Goal: Navigation & Orientation: Find specific page/section

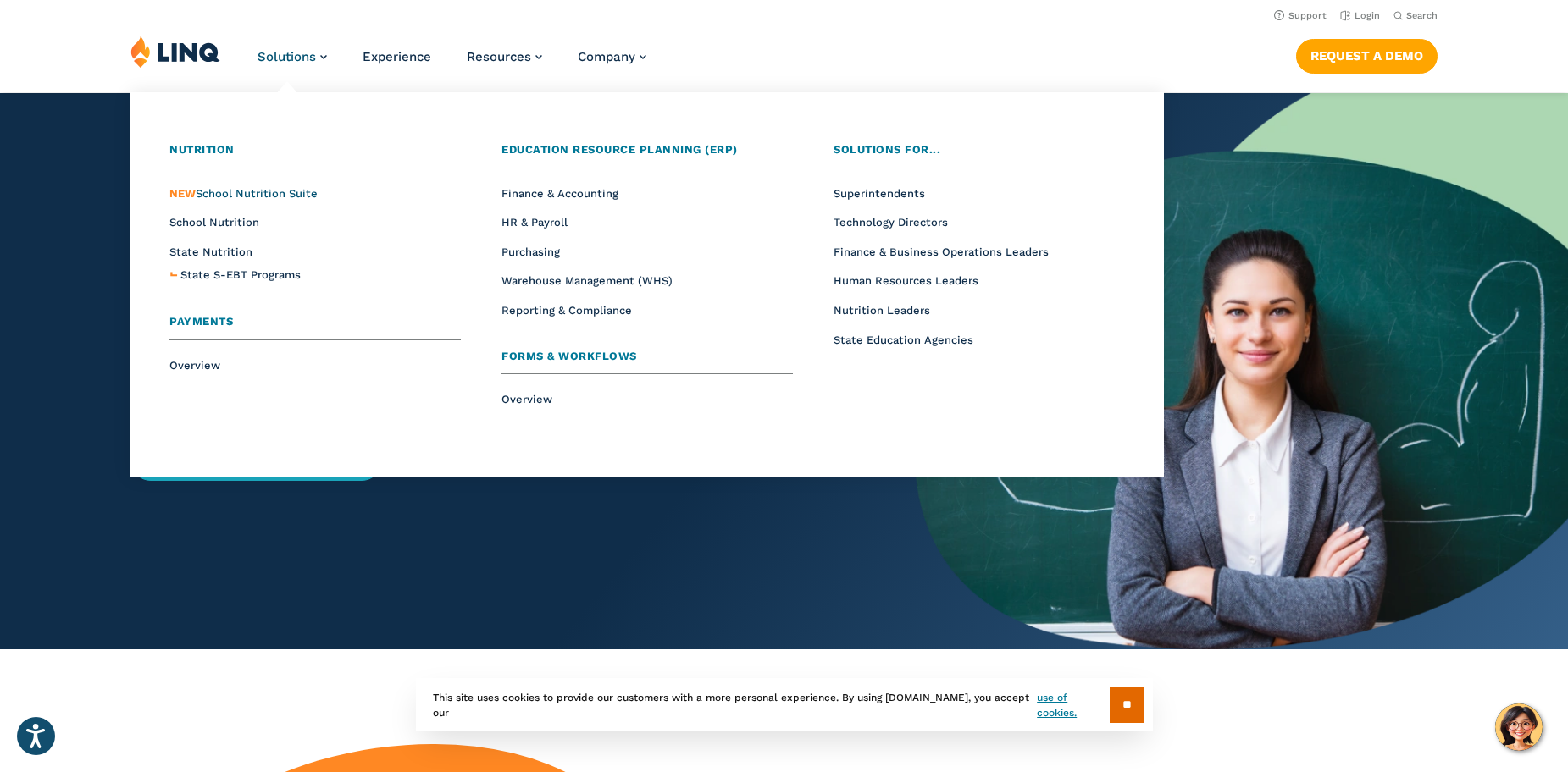
click at [298, 195] on span "NEW School Nutrition Suite" at bounding box center [243, 193] width 148 height 13
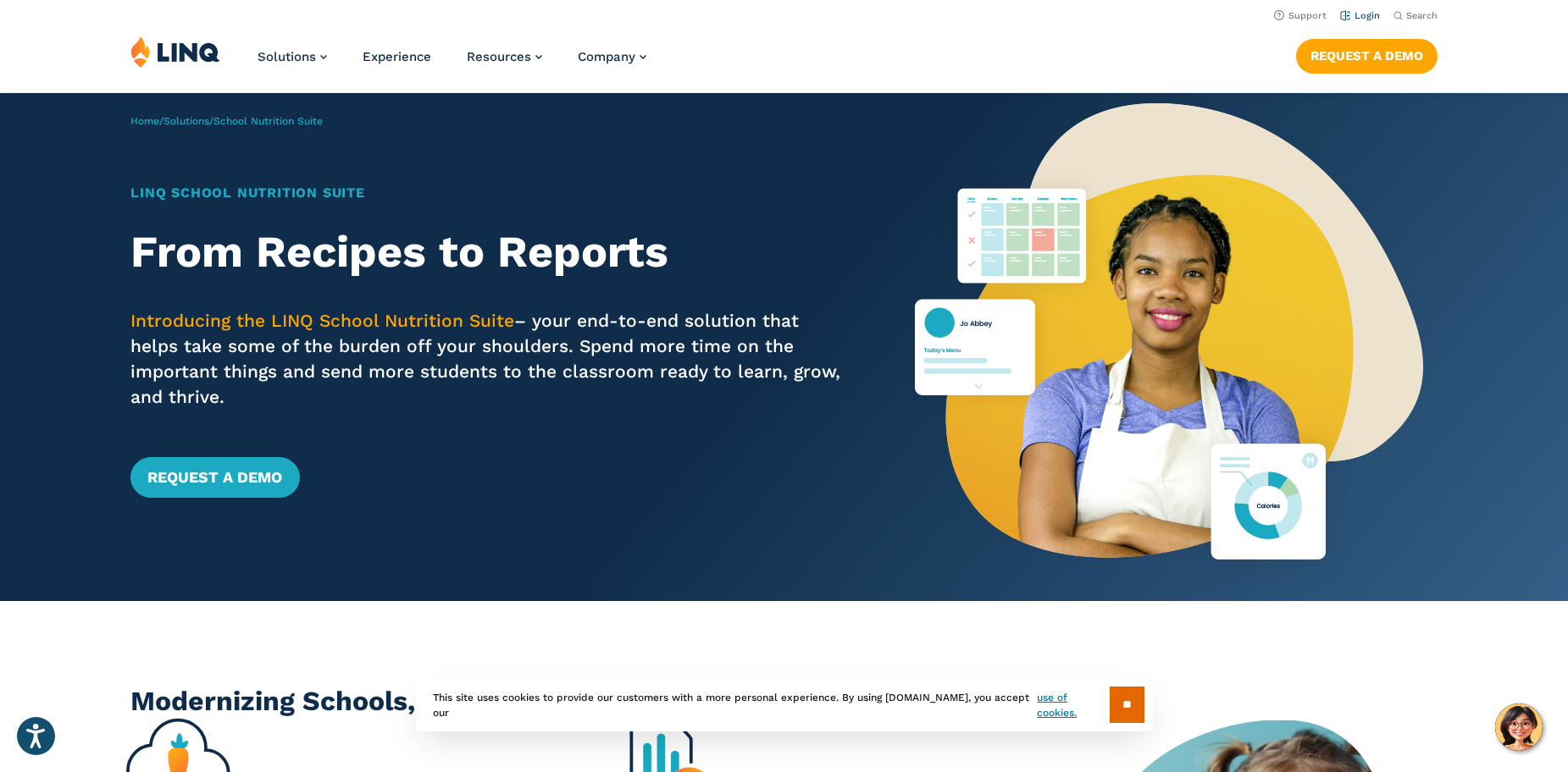
click at [1365, 14] on link "Login" at bounding box center [1360, 15] width 40 height 11
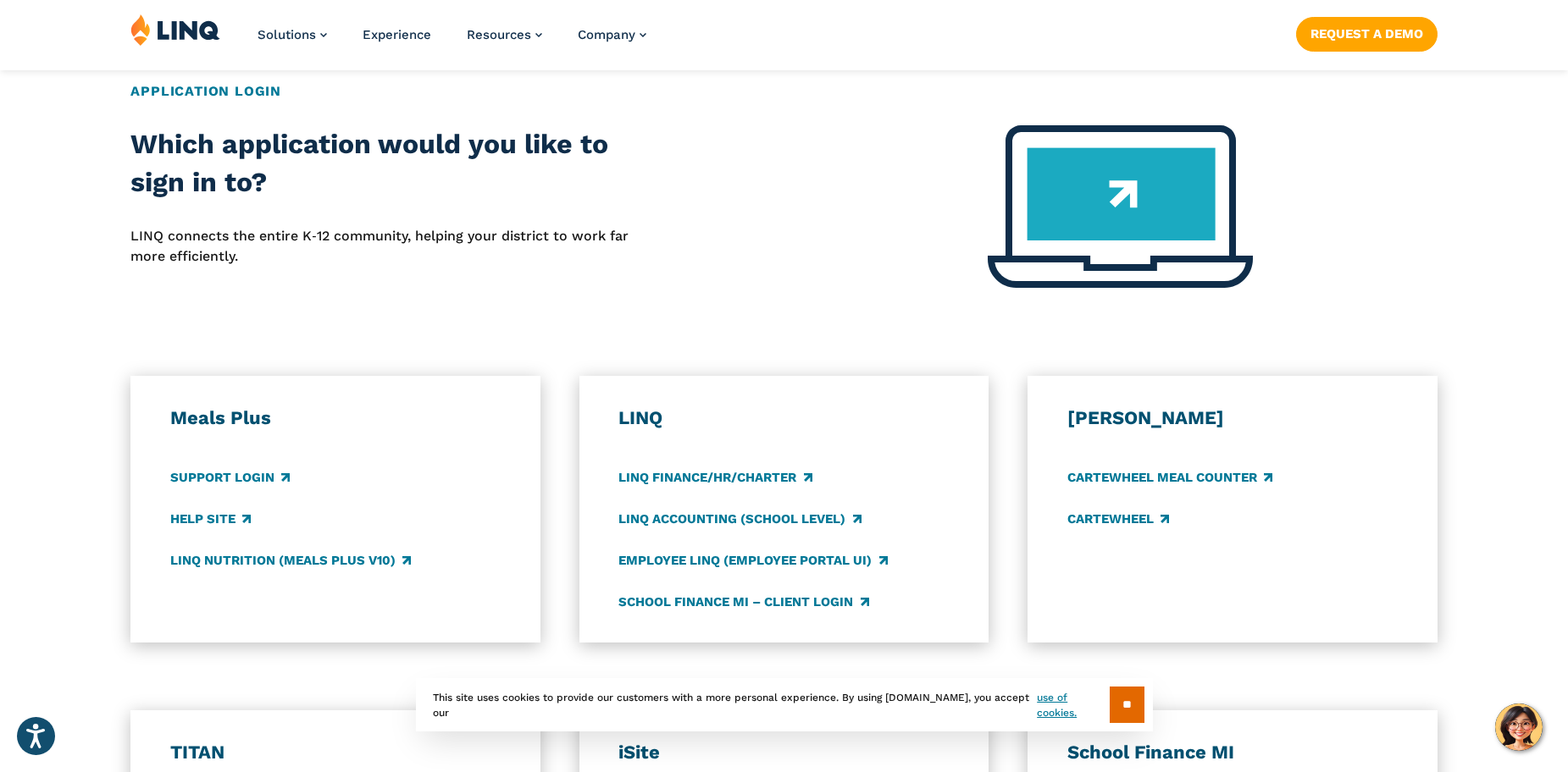
scroll to position [678, 0]
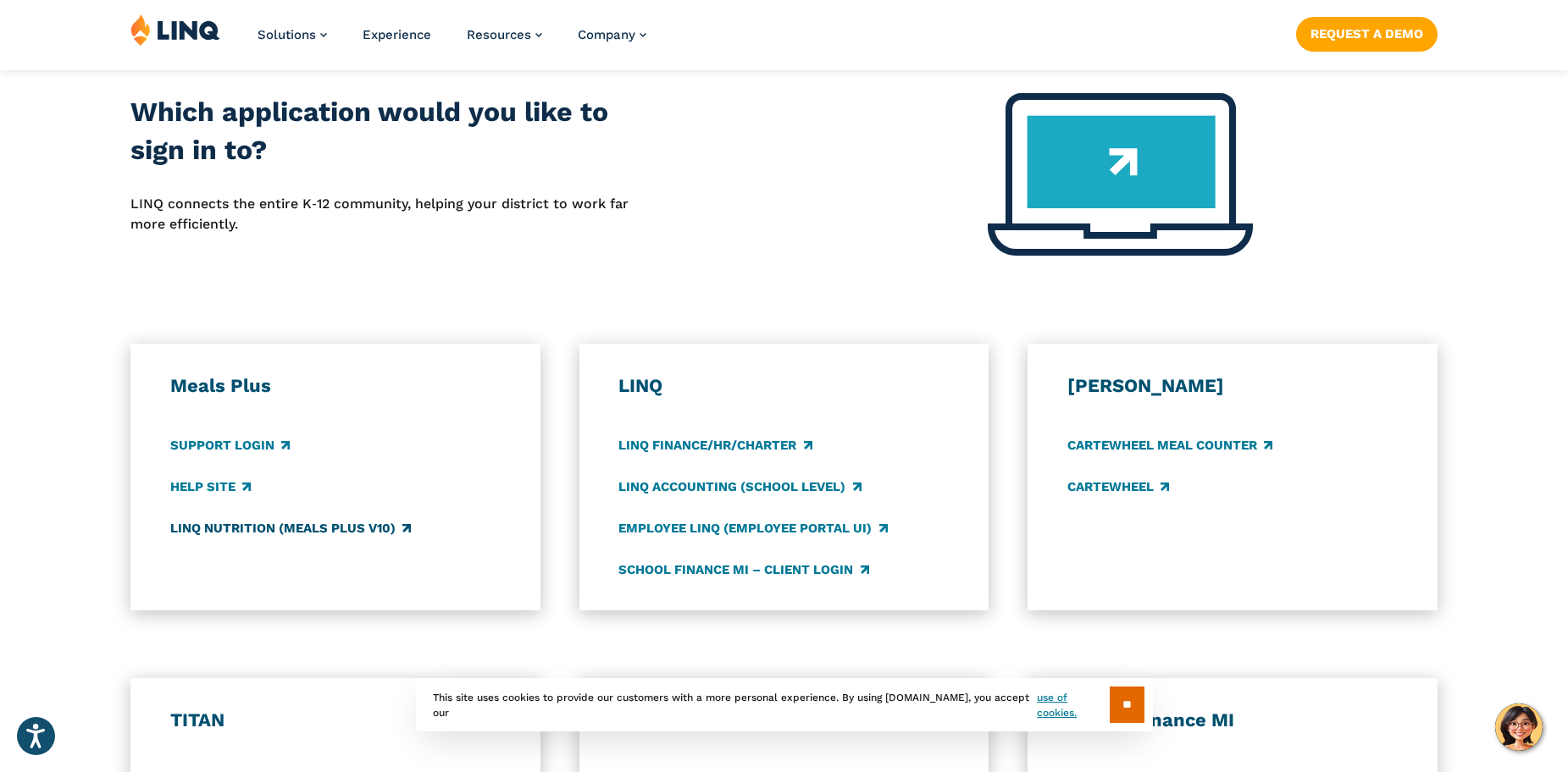
click at [282, 532] on link "LINQ Nutrition (Meals Plus v10)" at bounding box center [290, 529] width 241 height 19
click at [796, 485] on link "LINQ Accounting (school level)" at bounding box center [739, 487] width 243 height 19
